Goal: Find specific page/section: Find specific page/section

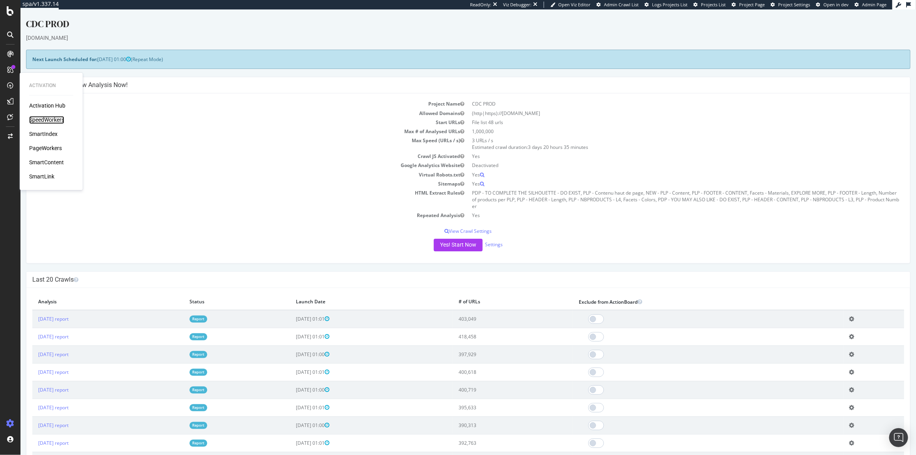
click at [46, 116] on div "SpeedWorkers" at bounding box center [46, 120] width 35 height 8
